Goal: Task Accomplishment & Management: Manage account settings

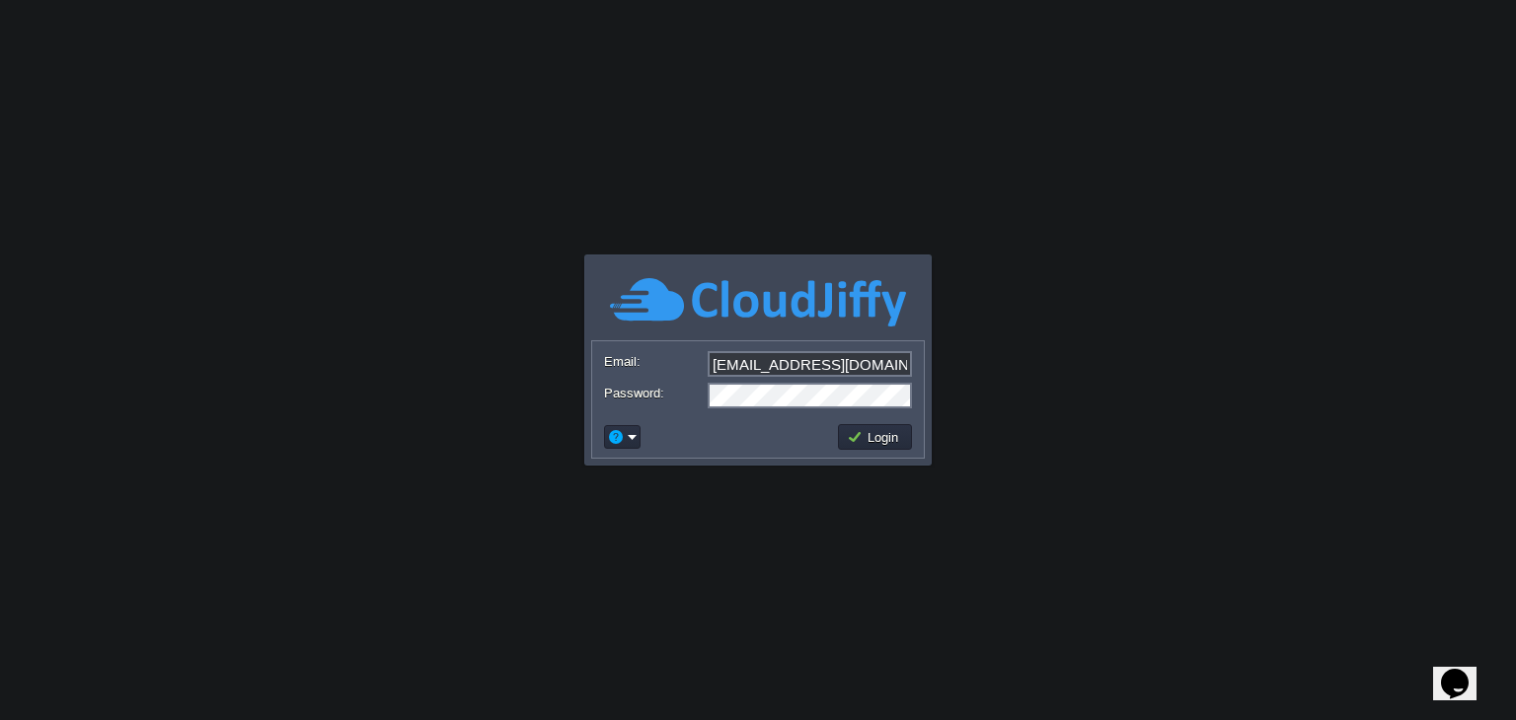
click at [858, 358] on input "[EMAIL_ADDRESS][DOMAIN_NAME]" at bounding box center [810, 364] width 204 height 26
type input "[EMAIL_ADDRESS][PERSON_NAME][DOMAIN_NAME]"
click at [895, 440] on button "Login" at bounding box center [875, 437] width 57 height 18
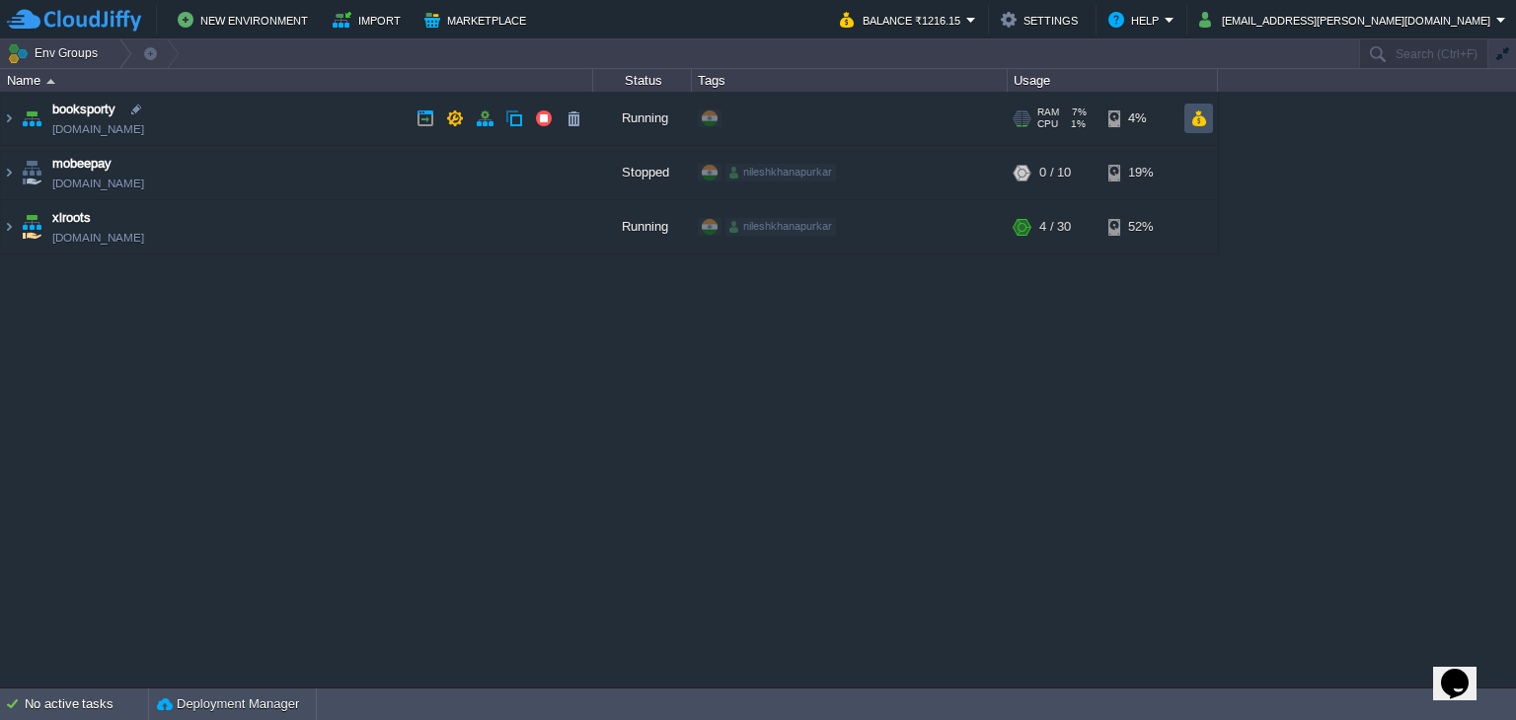
click at [1198, 121] on button "button" at bounding box center [1198, 119] width 17 height 18
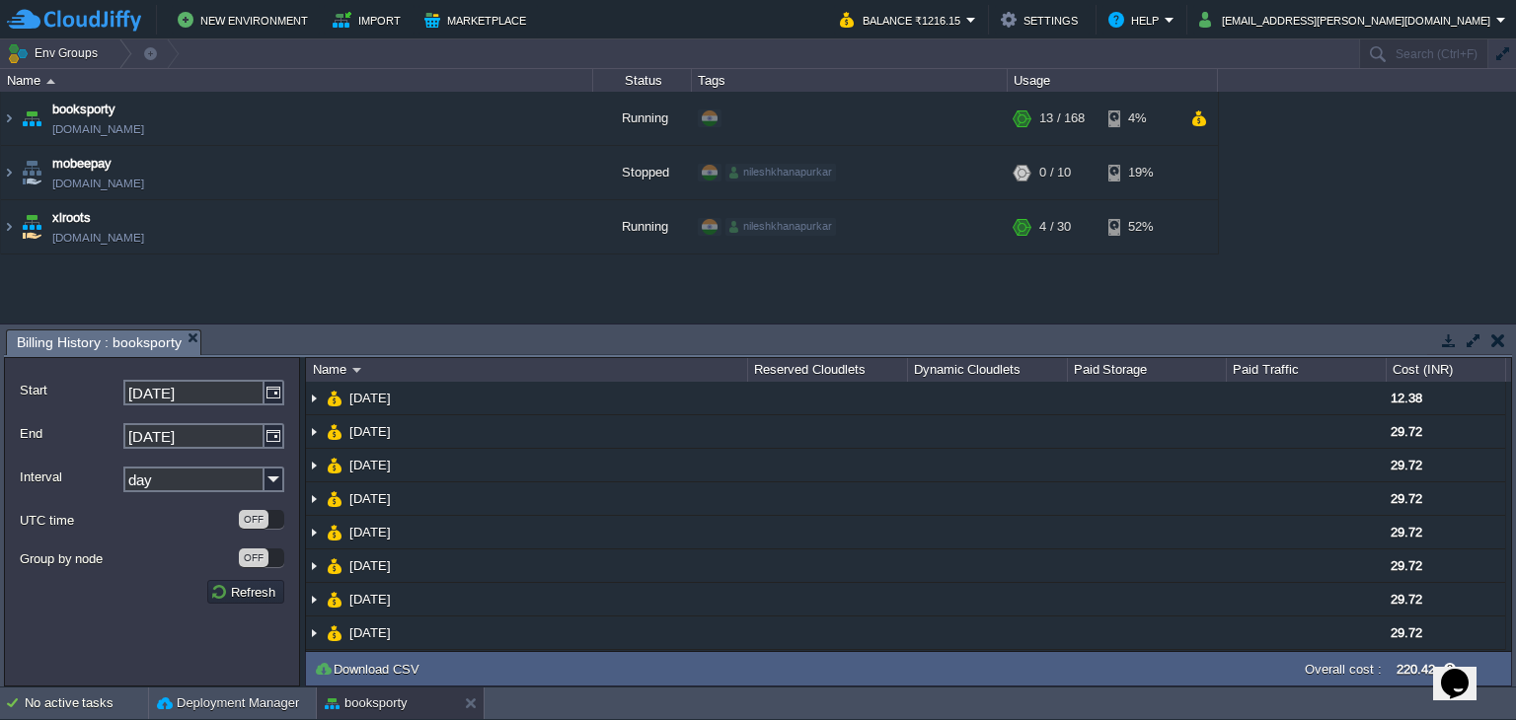
click at [1497, 340] on button "button" at bounding box center [1498, 341] width 14 height 18
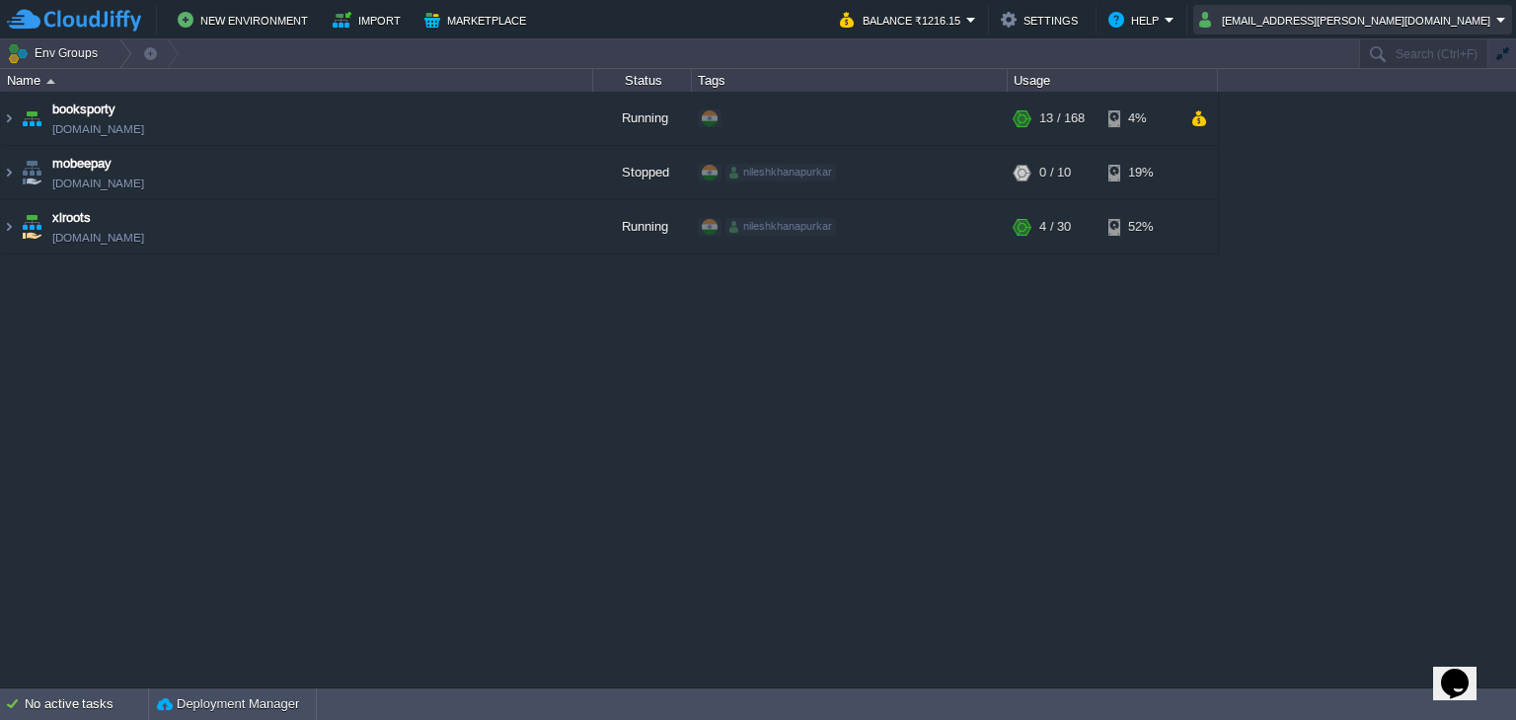
click at [1384, 9] on button "[EMAIL_ADDRESS][PERSON_NAME][DOMAIN_NAME]" at bounding box center [1347, 20] width 297 height 24
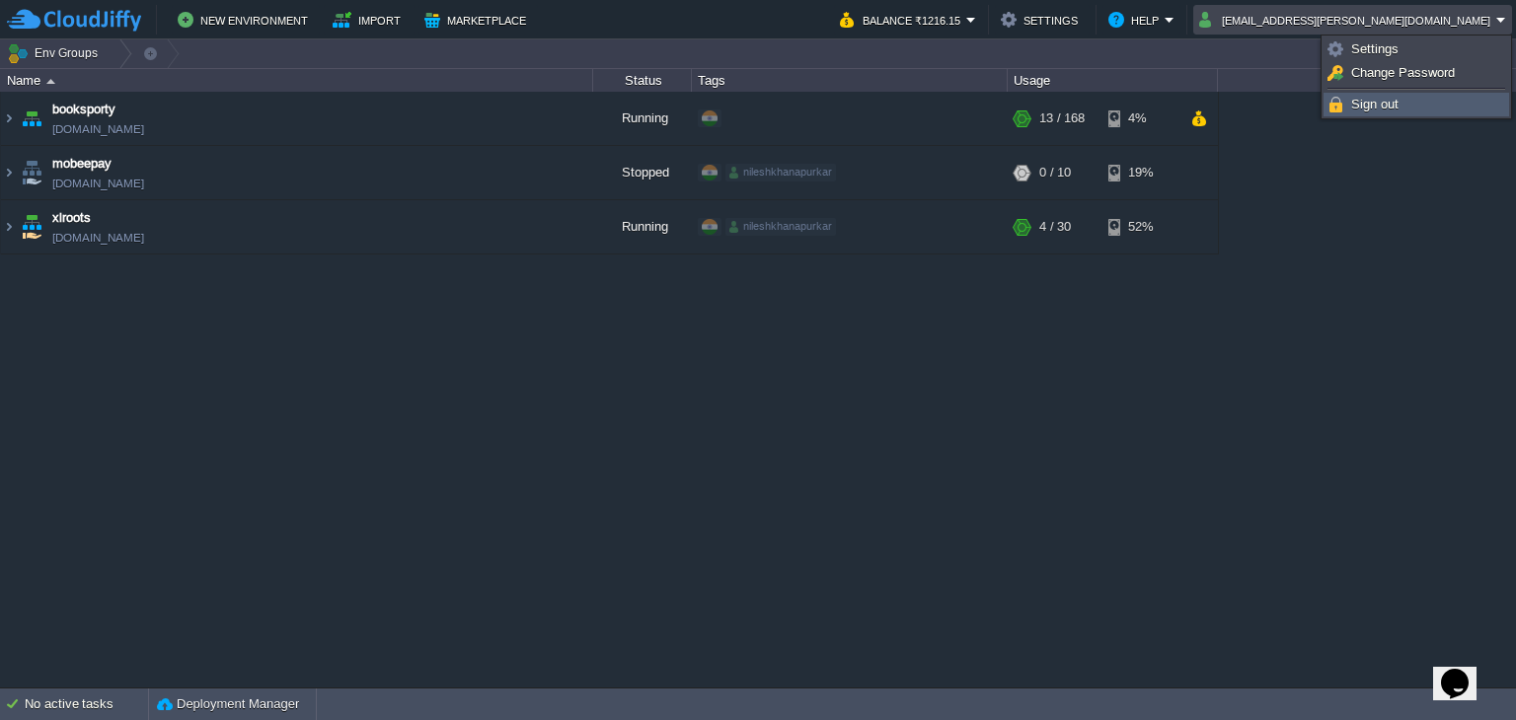
click at [1380, 104] on span "Sign out" at bounding box center [1374, 104] width 47 height 15
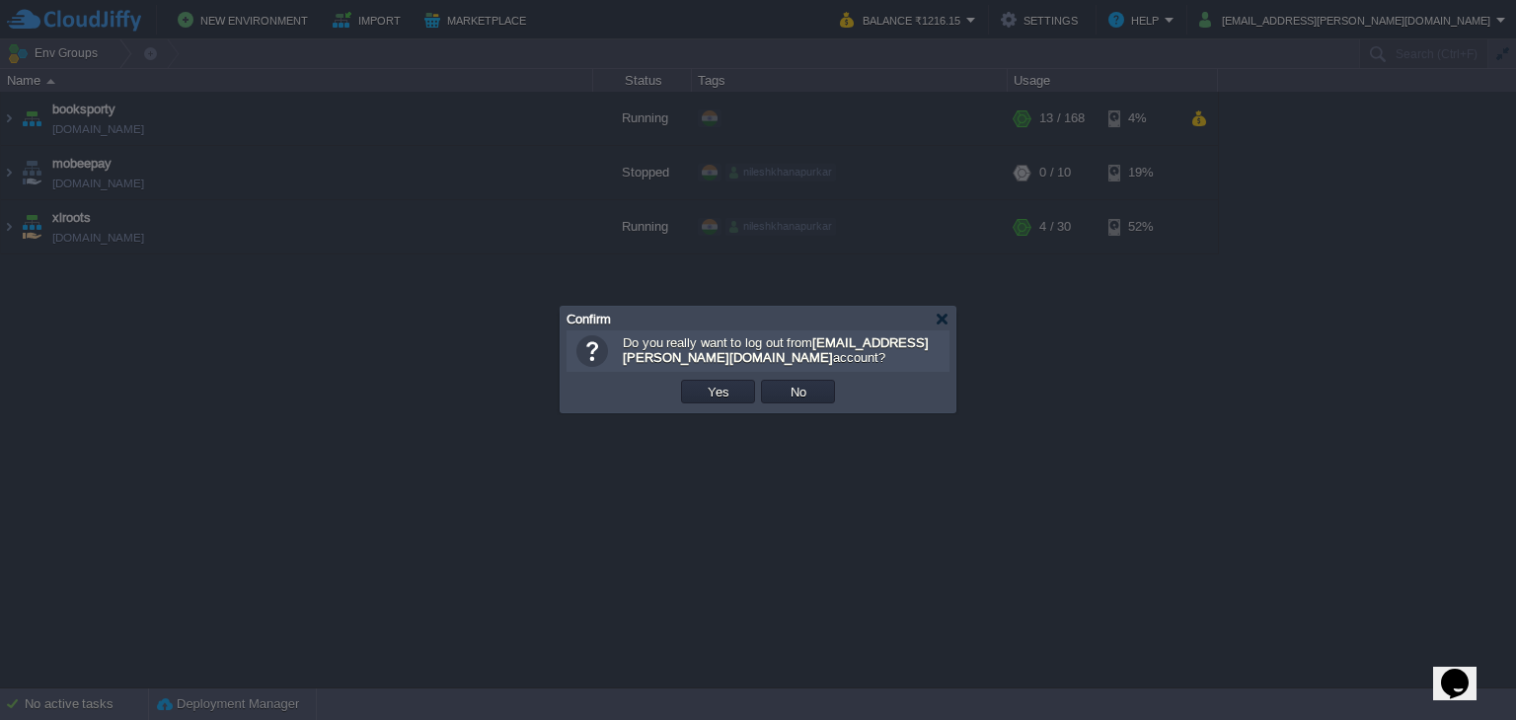
click at [715, 406] on td "Yes" at bounding box center [718, 392] width 80 height 30
click at [715, 400] on button "Yes" at bounding box center [719, 392] width 34 height 18
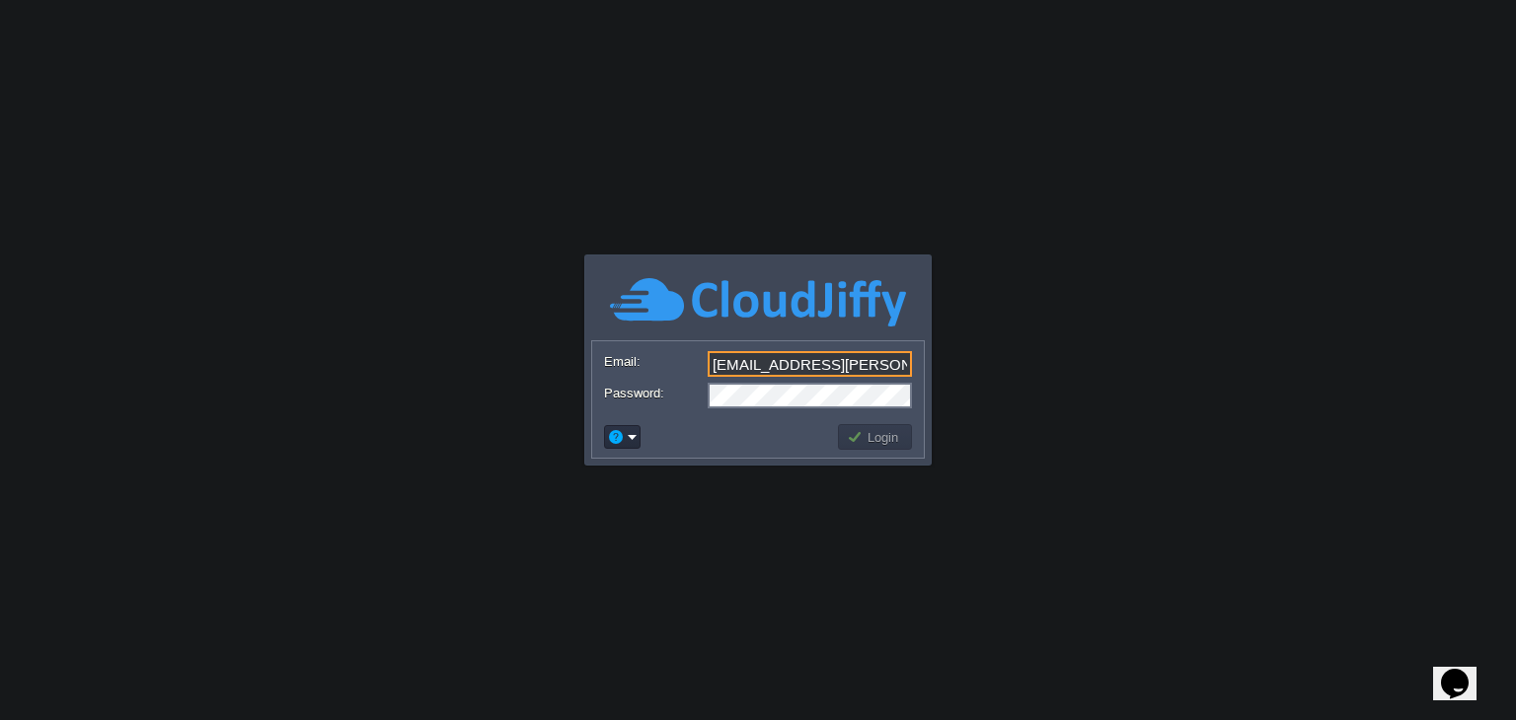
click at [870, 371] on input "[EMAIL_ADDRESS][PERSON_NAME][DOMAIN_NAME]" at bounding box center [810, 364] width 204 height 26
type input "nileshkhanapurkar@gmail.com"
click at [891, 445] on button "Login" at bounding box center [875, 437] width 57 height 18
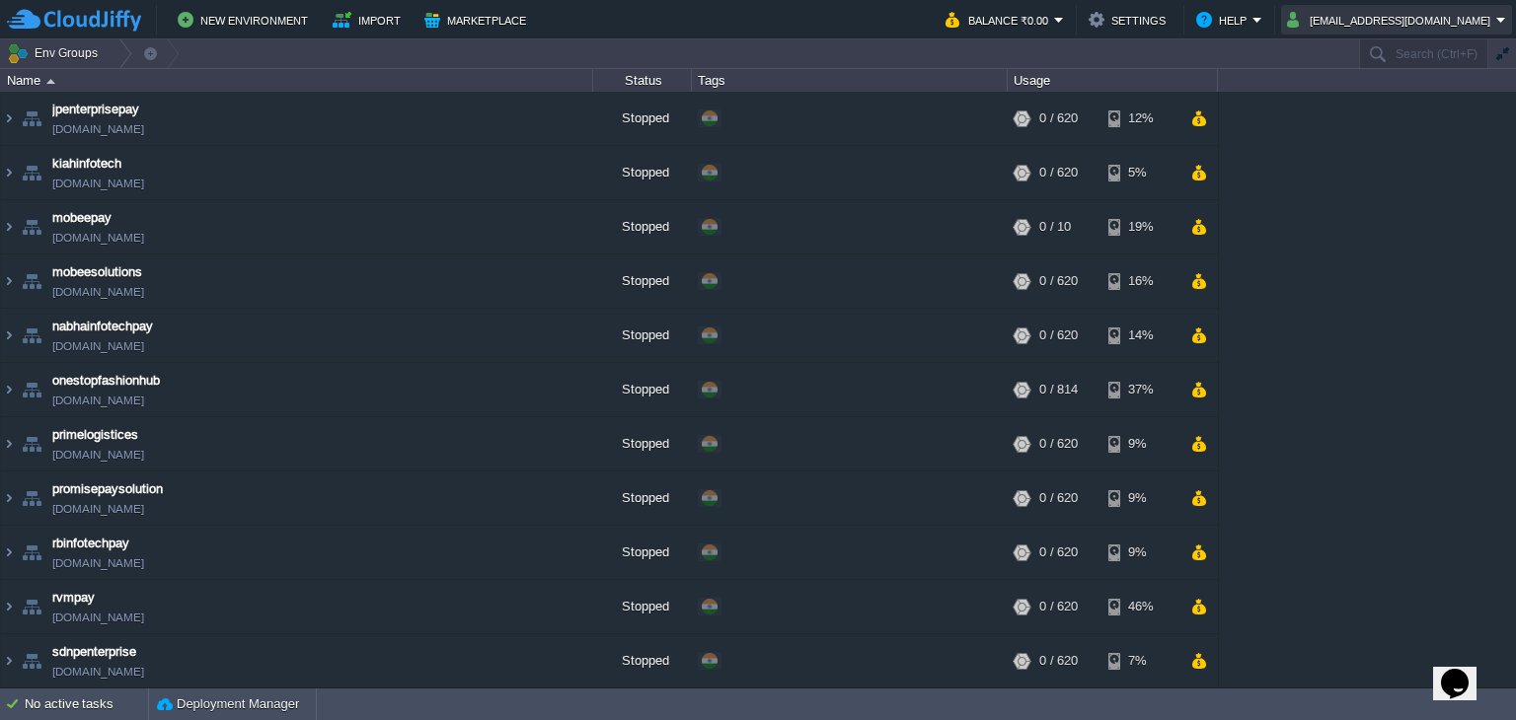
click at [1362, 8] on button "nileshkhanapurkar@gmail.com" at bounding box center [1391, 20] width 209 height 24
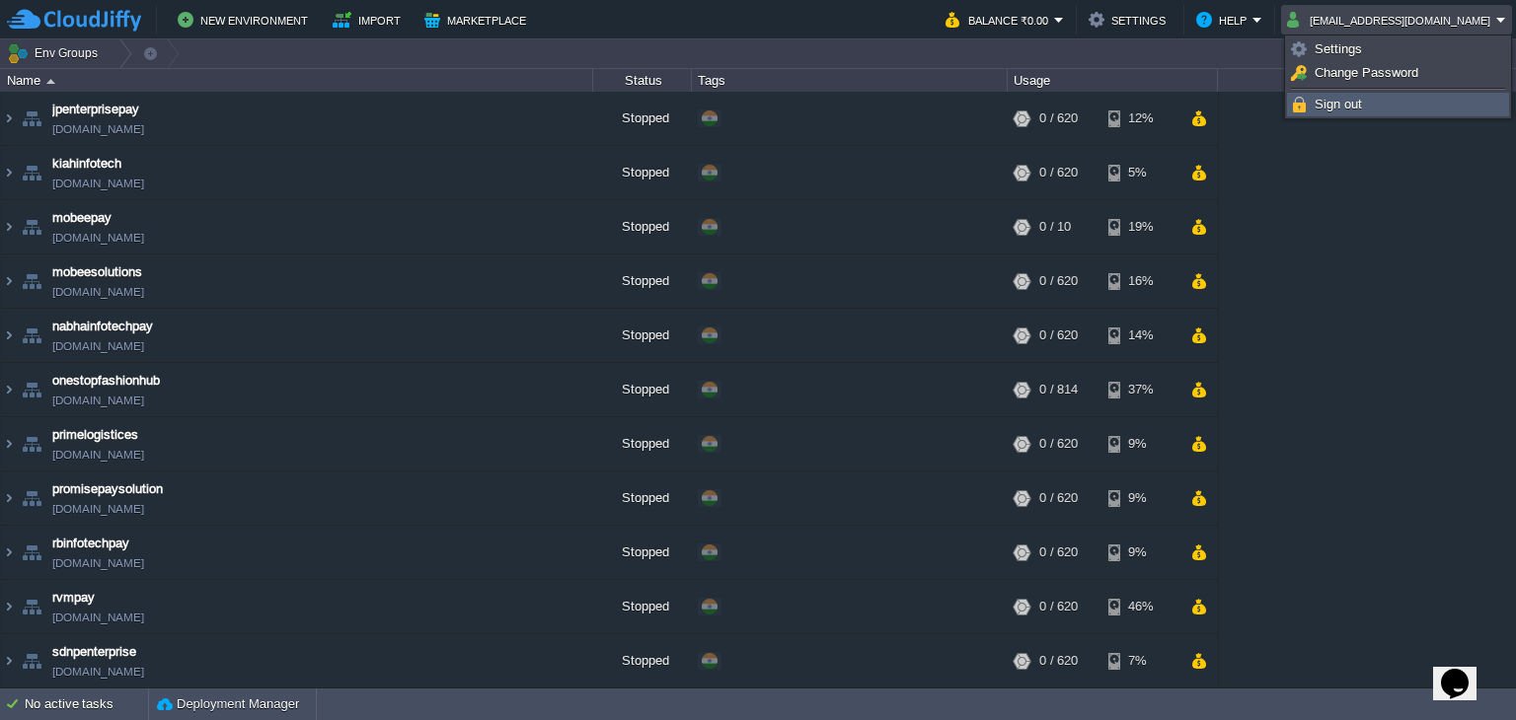
click at [1346, 103] on span "Sign out" at bounding box center [1338, 104] width 47 height 15
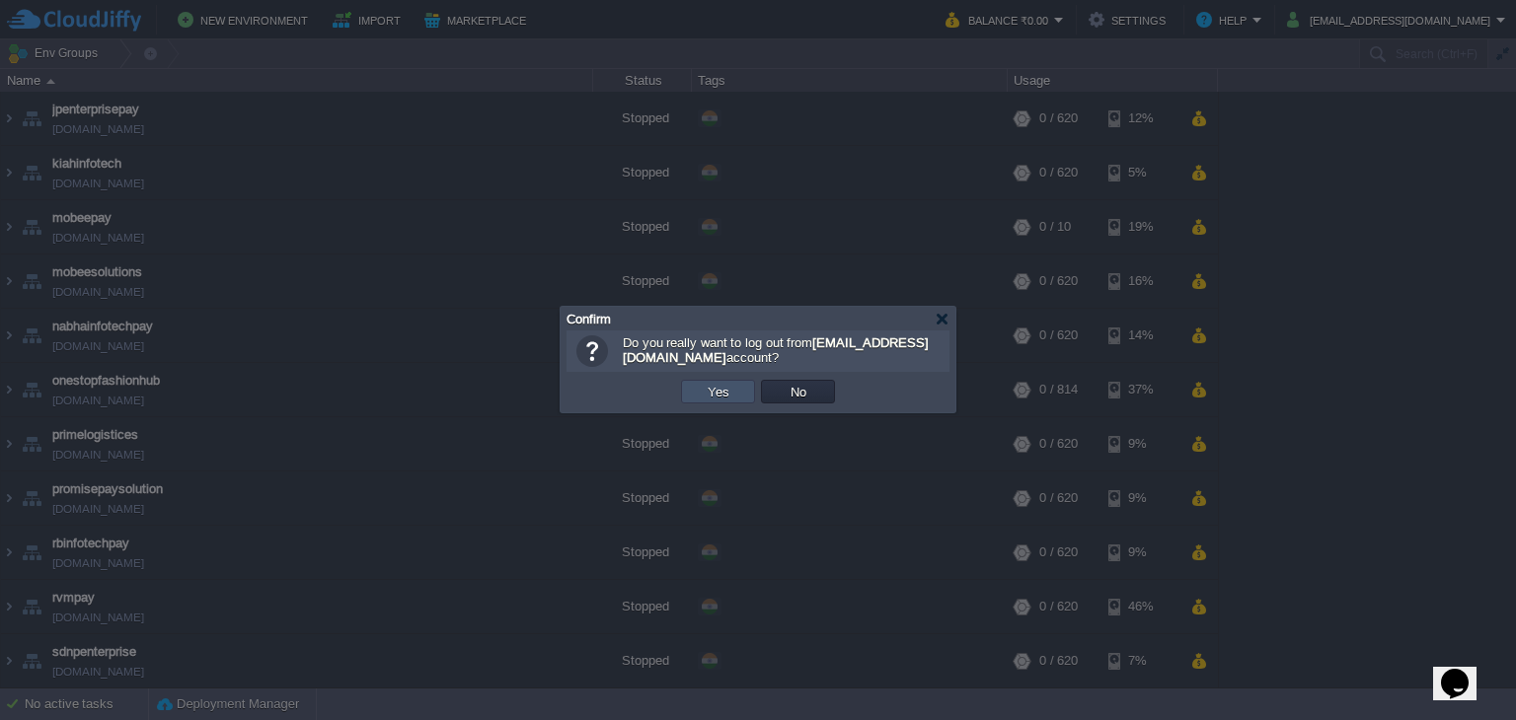
click at [703, 388] on button "Yes" at bounding box center [719, 392] width 34 height 18
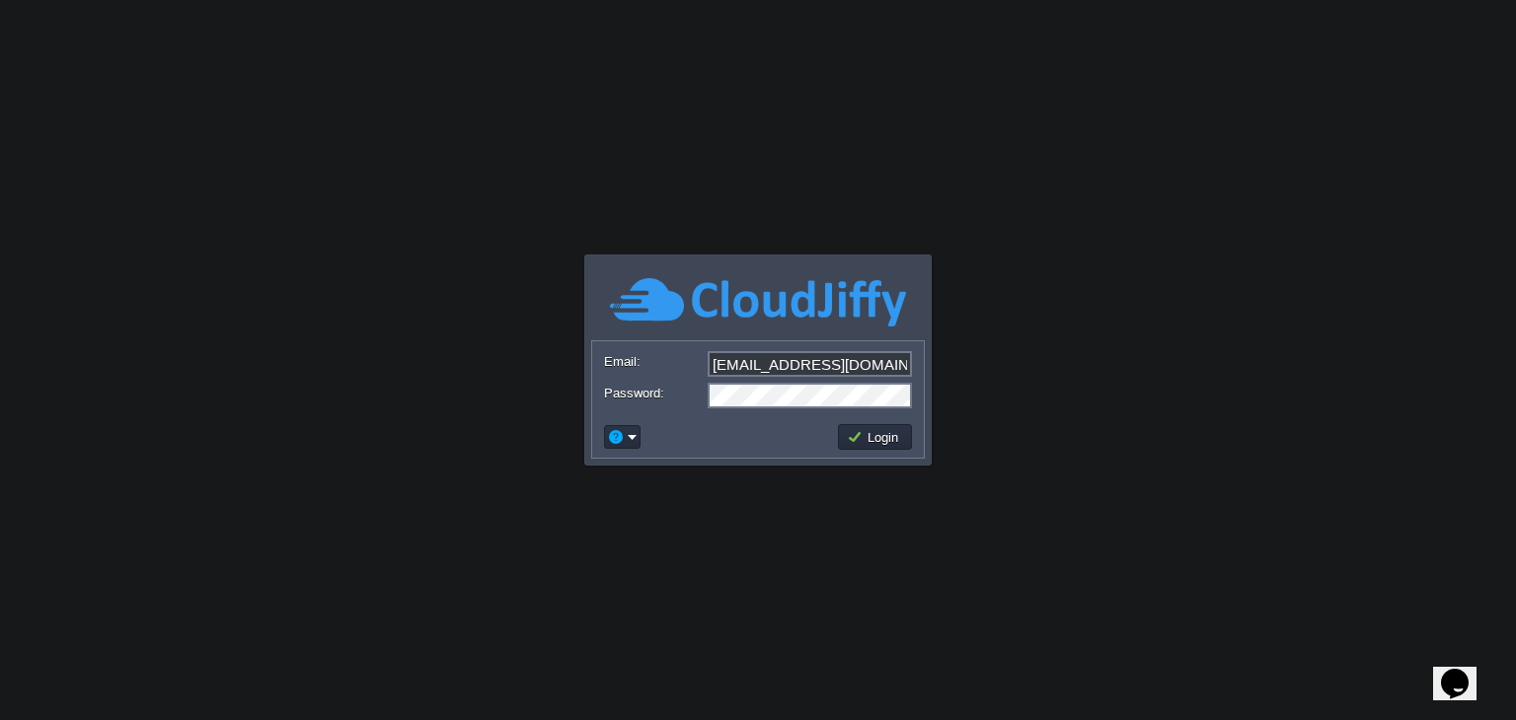
click at [884, 372] on input "nileshkhanapurkar@gmail.com" at bounding box center [810, 364] width 204 height 26
type input "[EMAIL_ADDRESS][DOMAIN_NAME]"
click at [869, 443] on button "Login" at bounding box center [875, 437] width 57 height 18
